Goal: Task Accomplishment & Management: Use online tool/utility

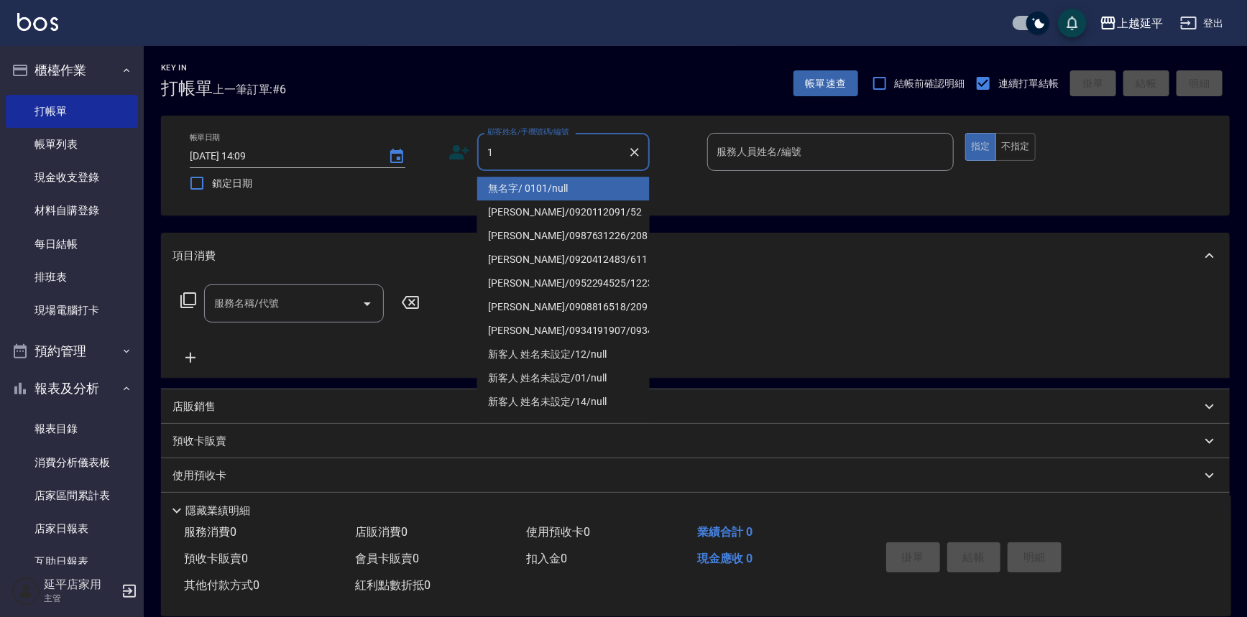
click at [512, 185] on li "無名字/ 0101/null" at bounding box center [563, 189] width 172 height 24
type input "無名字/ 0101/null"
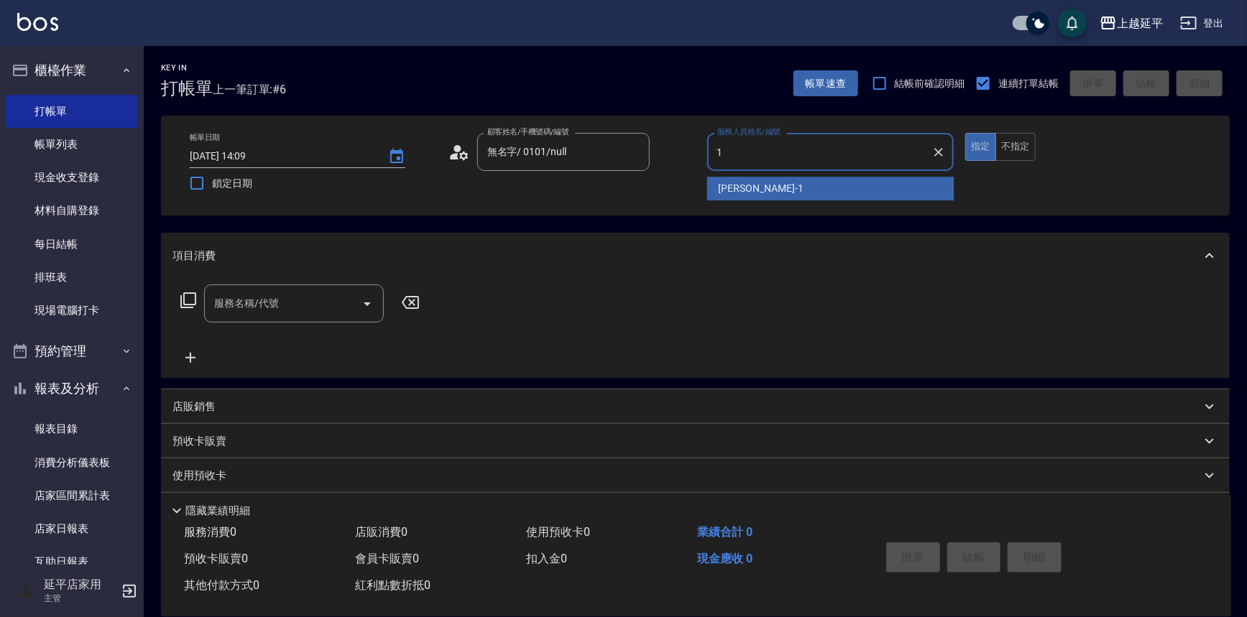
click at [713, 190] on div "[PERSON_NAME]-1" at bounding box center [830, 189] width 247 height 24
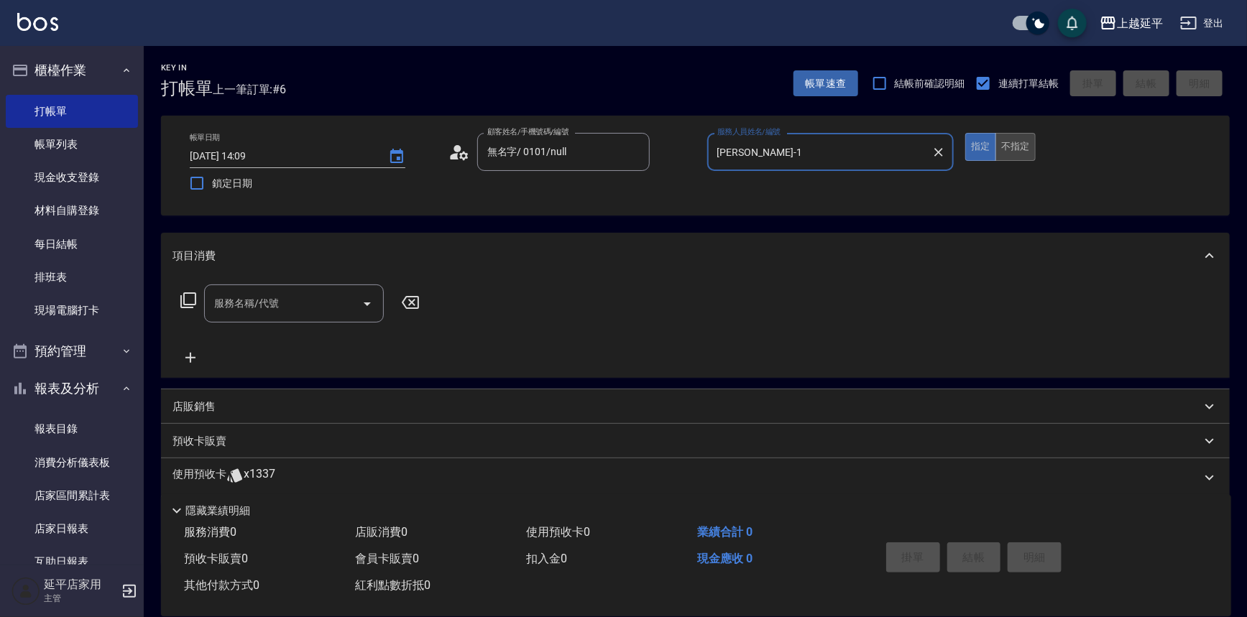
type input "[PERSON_NAME]-1"
click at [1007, 143] on button "不指定" at bounding box center [1015, 147] width 40 height 28
click at [372, 303] on icon "Open" at bounding box center [367, 303] width 17 height 17
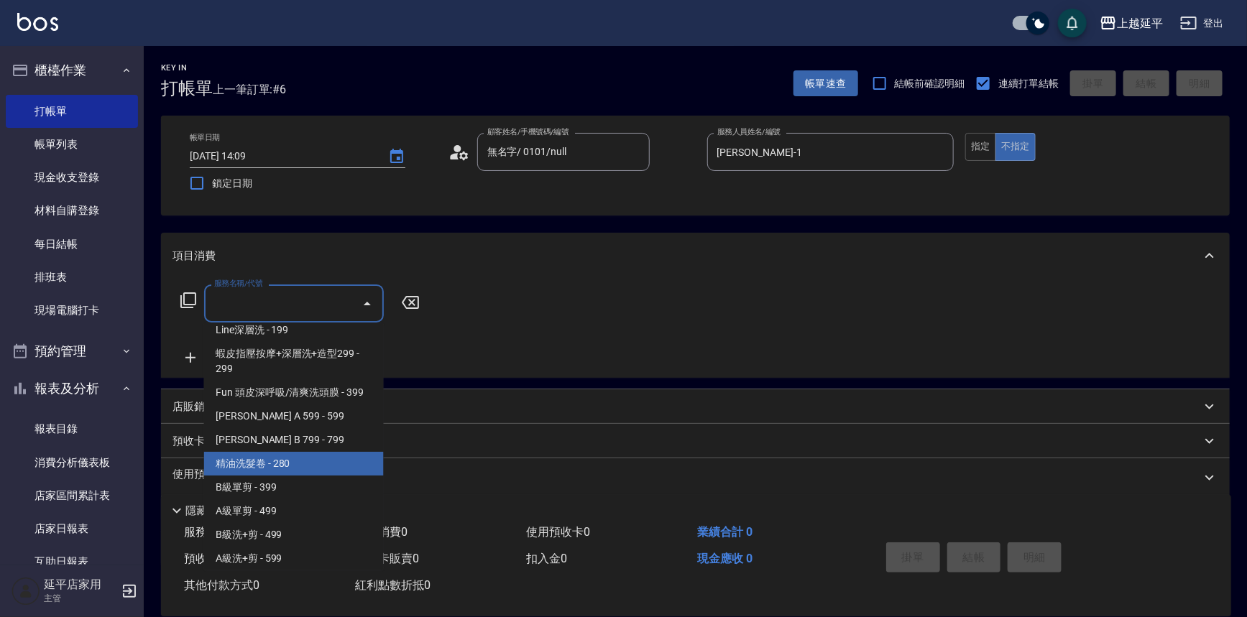
scroll to position [326, 0]
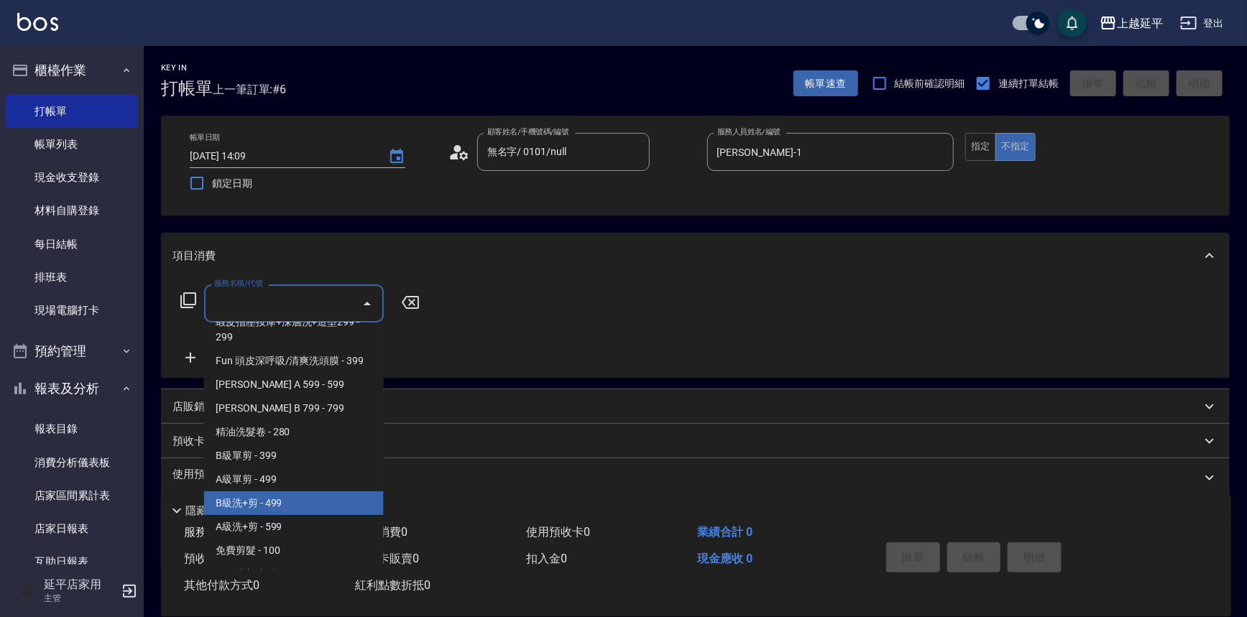
click at [274, 510] on span "B級洗+剪 - 499" at bounding box center [294, 504] width 180 height 24
type input "B級洗+剪(203)"
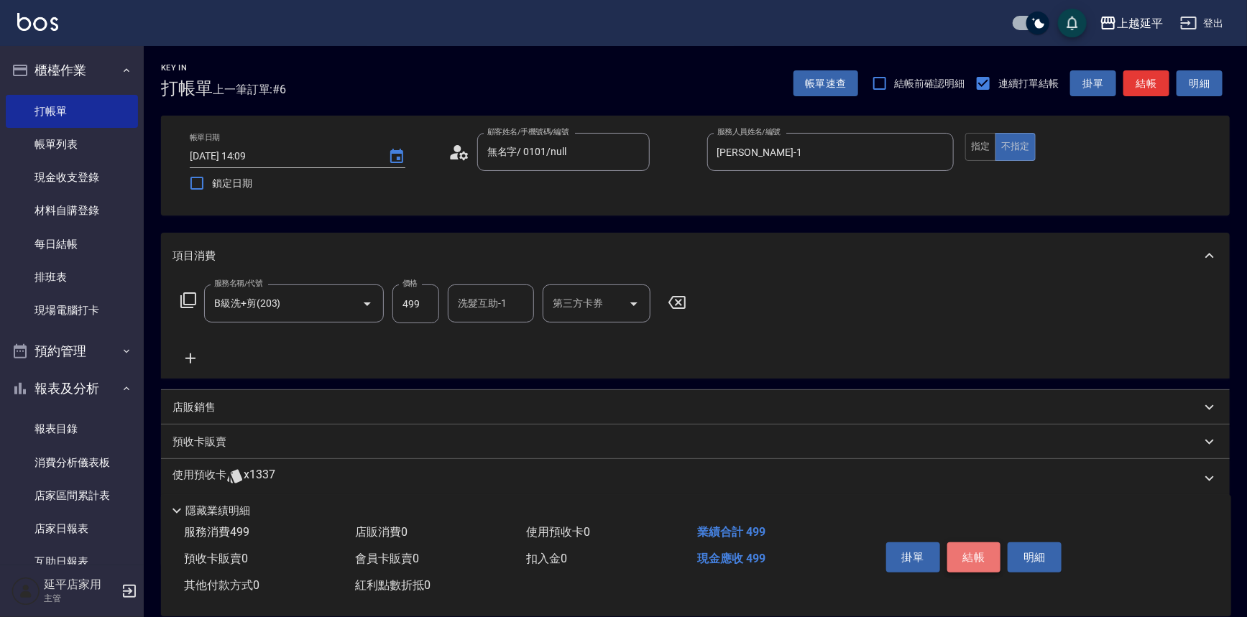
click at [974, 561] on button "結帳" at bounding box center [974, 558] width 54 height 30
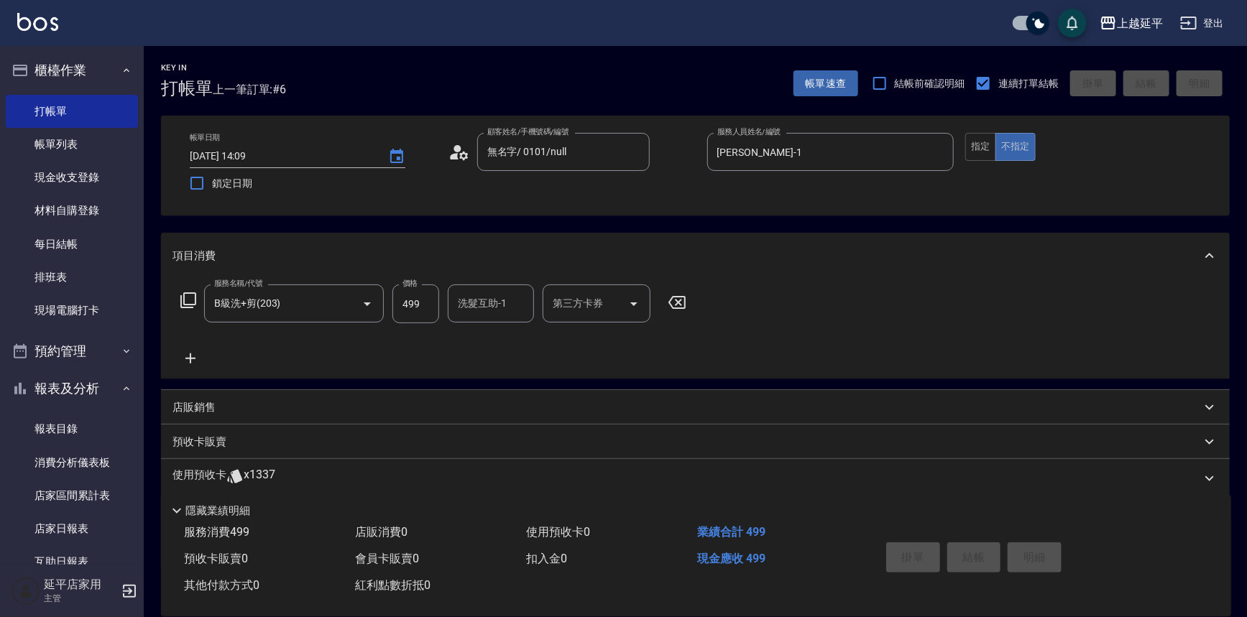
type input "[DATE] 14:51"
